Goal: Obtain resource: Download file/media

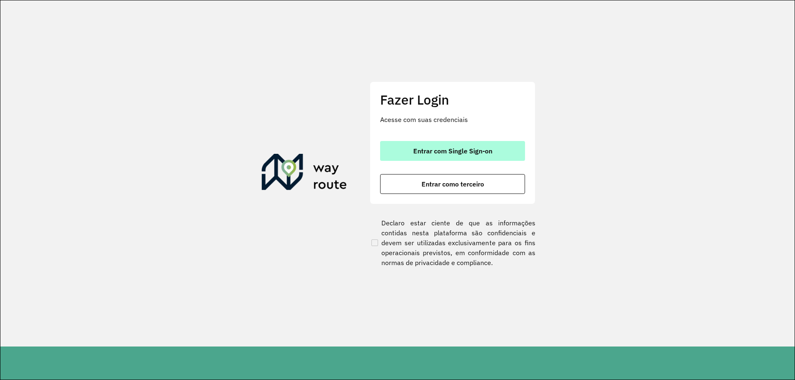
click at [478, 154] on span "Entrar com Single Sign-on" at bounding box center [452, 151] width 79 height 7
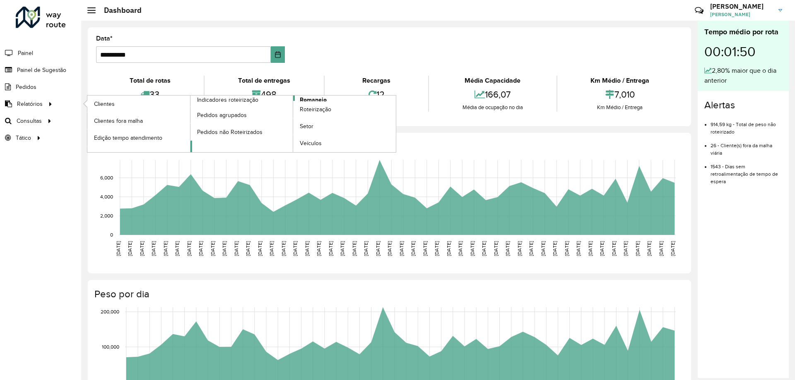
click at [318, 99] on span "Romaneio" at bounding box center [313, 100] width 27 height 9
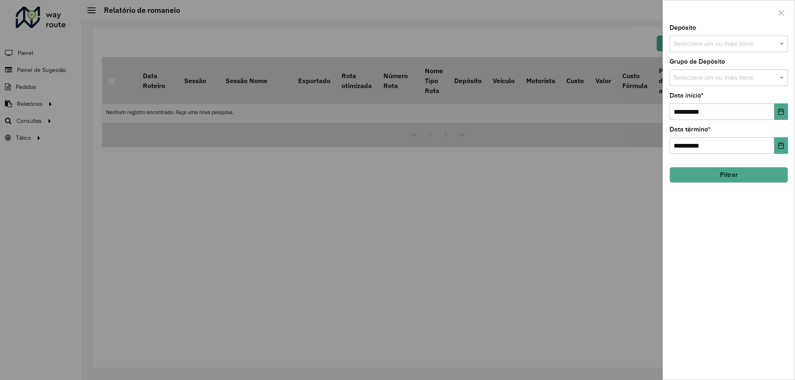
click at [696, 44] on input "text" at bounding box center [724, 44] width 106 height 10
click at [686, 84] on div "CDD [GEOGRAPHIC_DATA]" at bounding box center [729, 85] width 118 height 14
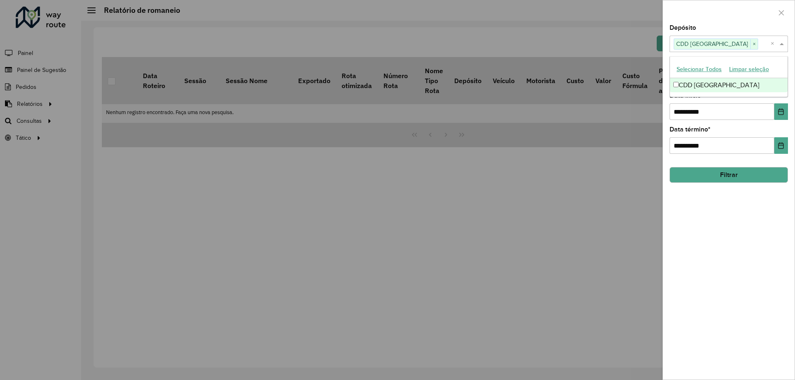
click at [782, 44] on span at bounding box center [782, 44] width 10 height 10
click at [784, 80] on span at bounding box center [782, 78] width 10 height 10
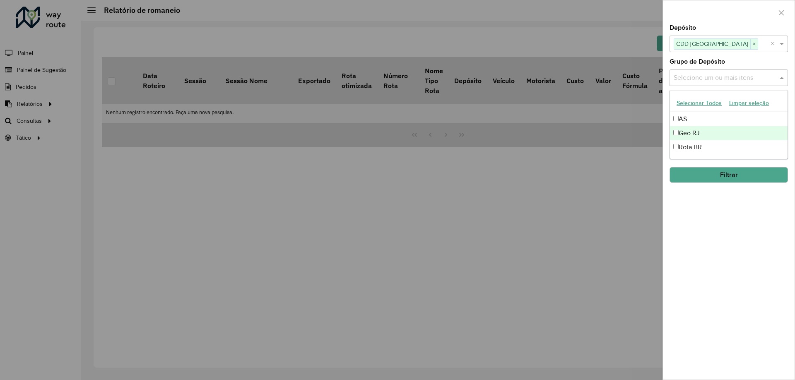
click at [705, 135] on div "Geo RJ" at bounding box center [729, 133] width 118 height 14
click at [783, 83] on span at bounding box center [782, 78] width 10 height 10
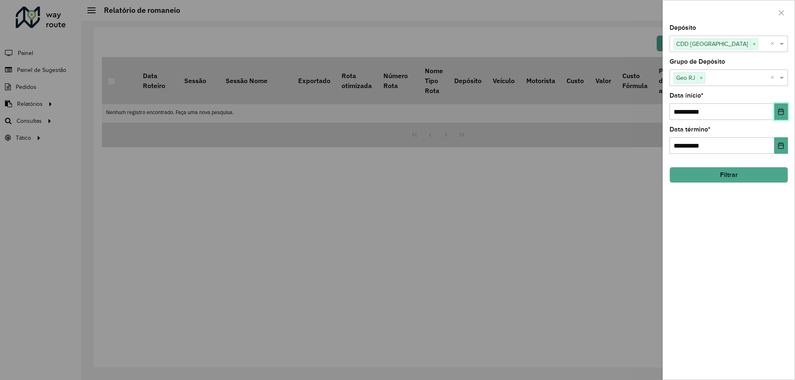
click at [782, 114] on icon "Choose Date" at bounding box center [780, 111] width 7 height 7
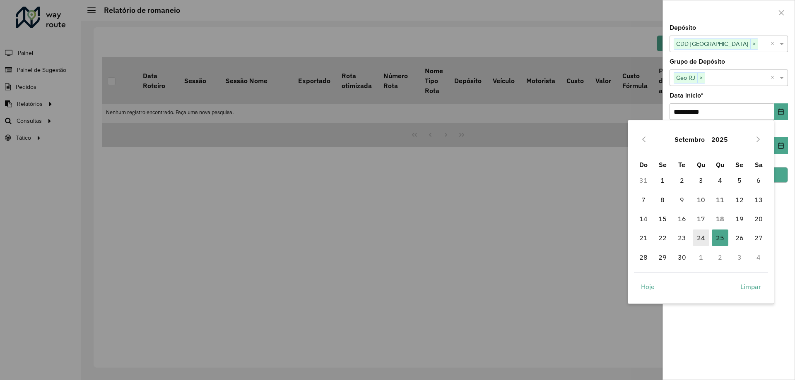
click at [695, 238] on span "24" at bounding box center [700, 238] width 17 height 17
type input "**********"
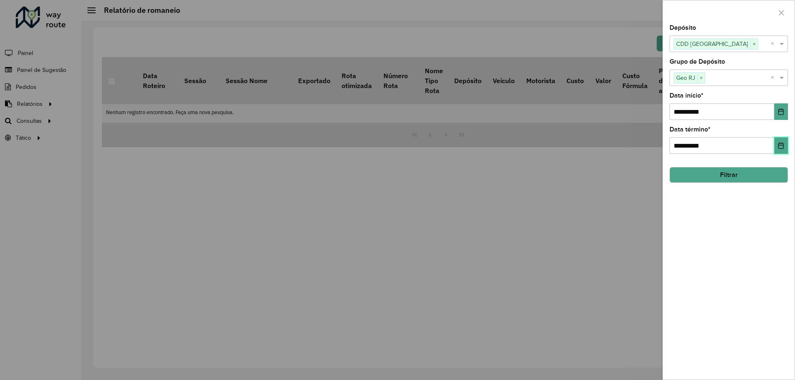
click at [779, 149] on button "Choose Date" at bounding box center [781, 145] width 14 height 17
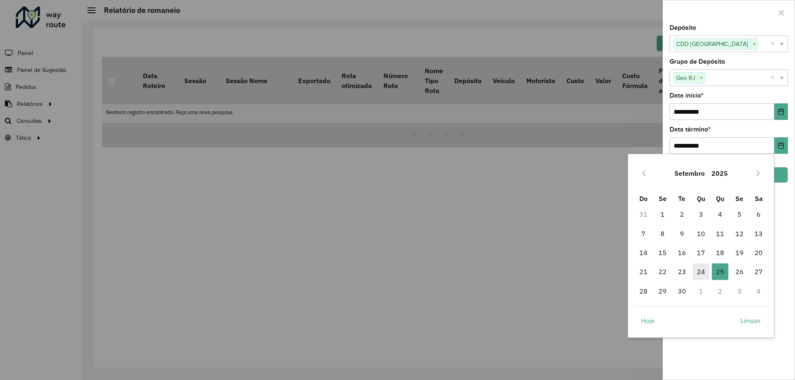
click at [699, 274] on span "24" at bounding box center [700, 272] width 17 height 17
type input "**********"
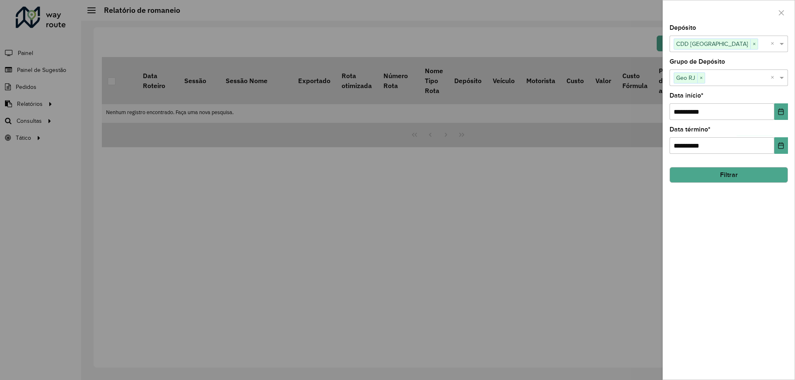
click at [738, 174] on button "Filtrar" at bounding box center [728, 175] width 118 height 16
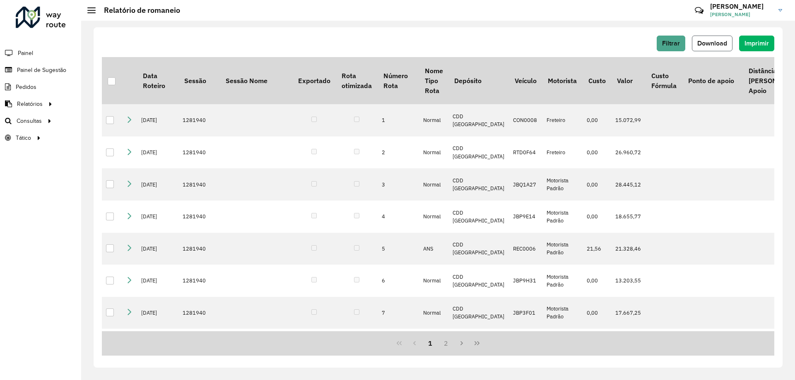
click at [712, 41] on span "Download" at bounding box center [712, 43] width 30 height 7
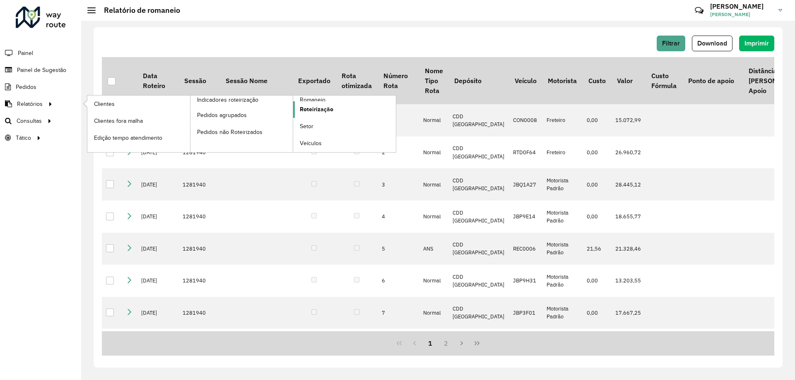
click at [319, 107] on span "Roteirização" at bounding box center [317, 109] width 34 height 9
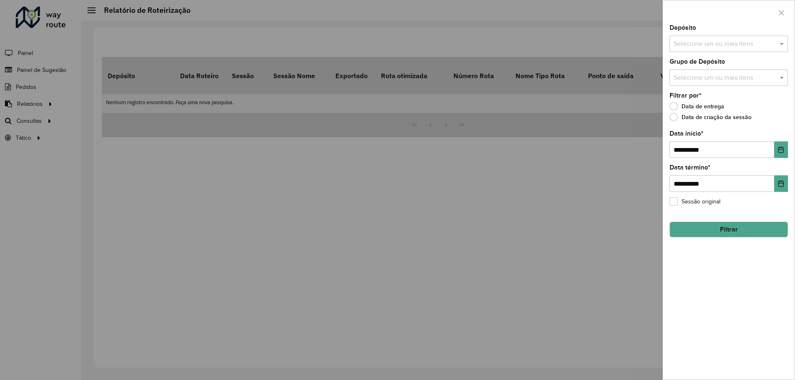
click at [749, 47] on input "text" at bounding box center [724, 44] width 106 height 10
click at [724, 82] on div "CDD [GEOGRAPHIC_DATA]" at bounding box center [729, 85] width 118 height 14
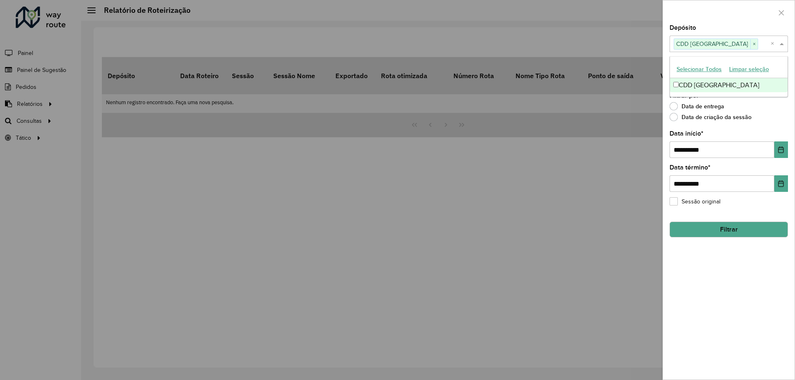
click at [782, 44] on span at bounding box center [782, 44] width 10 height 10
click at [762, 80] on input "text" at bounding box center [724, 78] width 106 height 10
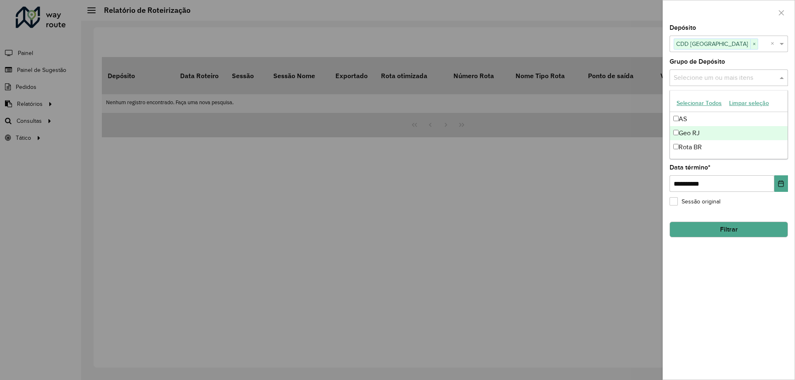
click at [702, 131] on div "Geo RJ" at bounding box center [729, 133] width 118 height 14
click at [786, 77] on span at bounding box center [782, 78] width 10 height 10
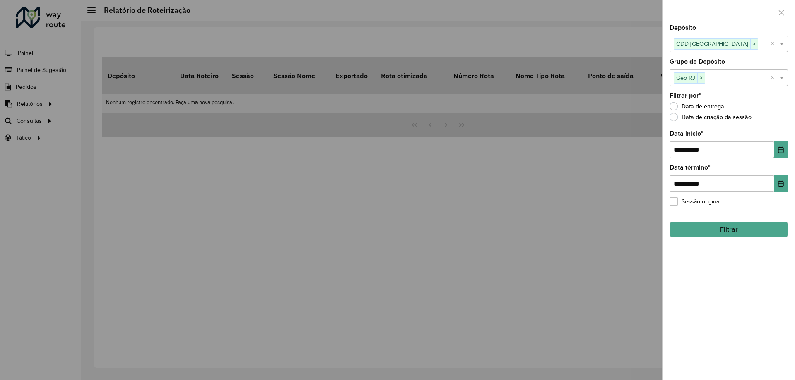
click at [736, 231] on button "Filtrar" at bounding box center [728, 230] width 118 height 16
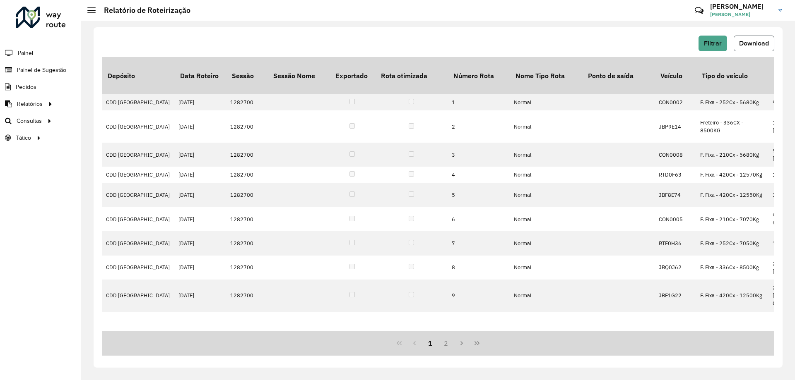
click at [761, 43] on span "Download" at bounding box center [754, 43] width 30 height 7
click at [456, 379] on div "Filtrar Download Depósito Data Roteiro Sessão Sessão Nome Exportado Rota otimiz…" at bounding box center [438, 201] width 714 height 360
